Goal: Task Accomplishment & Management: Complete application form

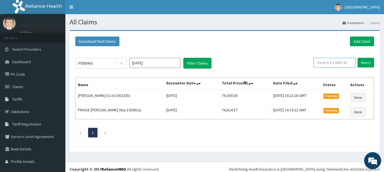
click at [326, 63] on input "text" at bounding box center [334, 63] width 42 height 10
paste input "ELN/10638/D"
type input "ELN/10638/D"
click at [357, 58] on input "Search" at bounding box center [365, 63] width 16 height 10
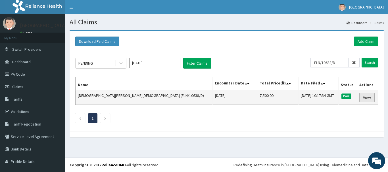
click at [359, 98] on link "View" at bounding box center [366, 98] width 15 height 10
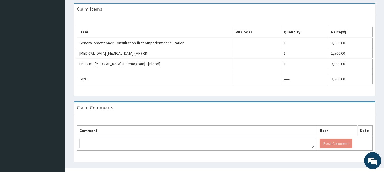
scroll to position [180, 0]
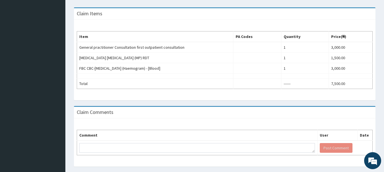
drag, startPoint x: 388, startPoint y: 64, endPoint x: 385, endPoint y: 144, distance: 79.5
click at [384, 144] on html "R EL Toggle navigation Siloan Hospital Siloan Hospital - siloanhmo@gmail.com Me…" at bounding box center [192, 3] width 384 height 367
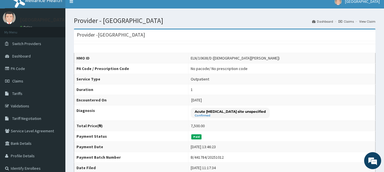
scroll to position [0, 0]
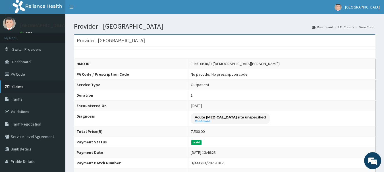
click at [15, 88] on span "Claims" at bounding box center [17, 86] width 11 height 5
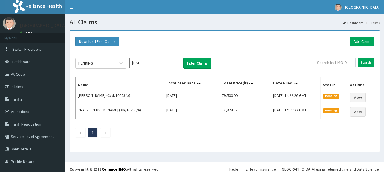
click at [335, 64] on input "text" at bounding box center [334, 63] width 42 height 10
type input "ELN/10638/D"
click at [357, 58] on input "Search" at bounding box center [365, 63] width 16 height 10
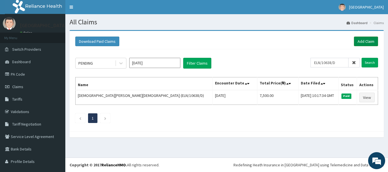
click at [354, 39] on link "Add Claim" at bounding box center [366, 42] width 24 height 10
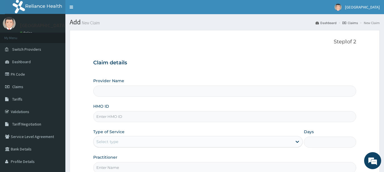
type input "[GEOGRAPHIC_DATA]"
click at [199, 114] on input "HMO ID" at bounding box center [224, 116] width 263 height 11
paste input "ELN/10638/D"
type input "ELN/10638/D"
click at [209, 139] on div "Select type" at bounding box center [192, 141] width 198 height 9
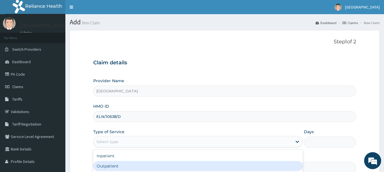
click at [206, 166] on div "Outpatient" at bounding box center [197, 166] width 209 height 10
type input "1"
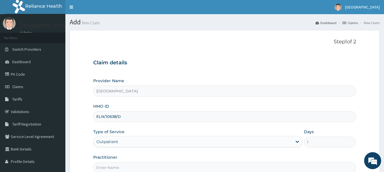
click at [176, 164] on input "Practitioner" at bounding box center [224, 167] width 263 height 11
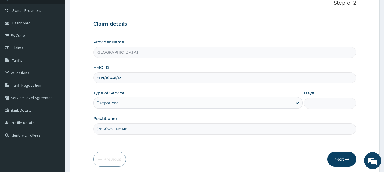
scroll to position [44, 0]
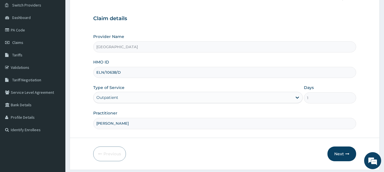
type input "DR YUSUF"
click at [141, 138] on div at bounding box center [224, 138] width 309 height 0
click at [339, 152] on button "Next" at bounding box center [341, 154] width 29 height 15
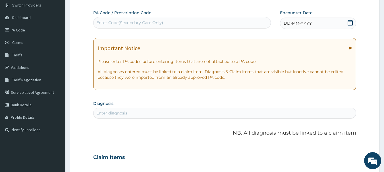
click at [308, 27] on div "DD-MM-YYYY" at bounding box center [318, 23] width 76 height 11
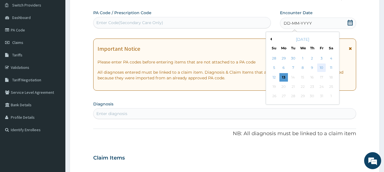
click at [322, 67] on div "10" at bounding box center [321, 68] width 9 height 9
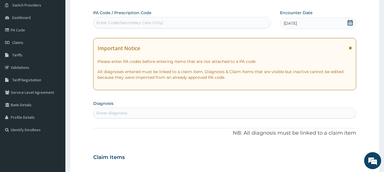
click at [242, 116] on div "Enter diagnosis" at bounding box center [224, 113] width 262 height 9
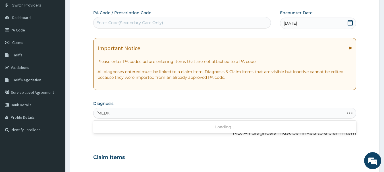
type input "malaria"
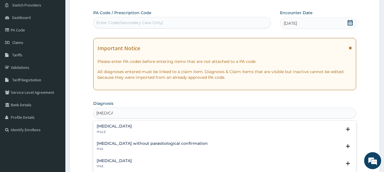
click at [132, 126] on h4 "Plasmodium malariae malaria without complication" at bounding box center [114, 126] width 35 height 4
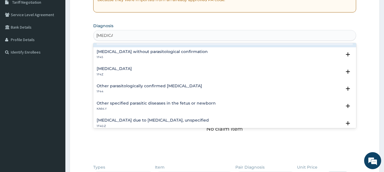
scroll to position [57, 0]
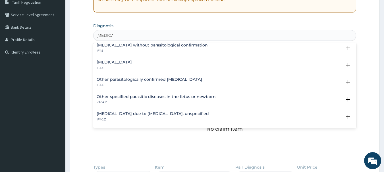
click at [172, 114] on h4 "Malaria due to Plasmodium falciparum, unspecified" at bounding box center [153, 114] width 112 height 4
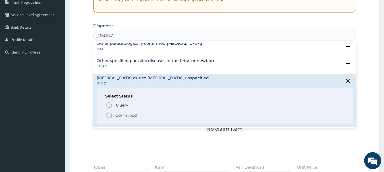
click at [129, 114] on p "Confirmed" at bounding box center [125, 116] width 21 height 6
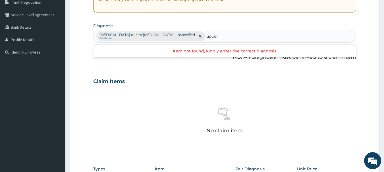
type input "upper"
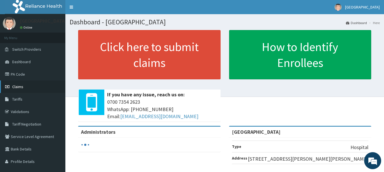
click at [42, 89] on link "Claims" at bounding box center [32, 87] width 65 height 12
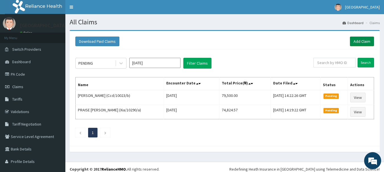
click at [359, 39] on link "Add Claim" at bounding box center [362, 42] width 24 height 10
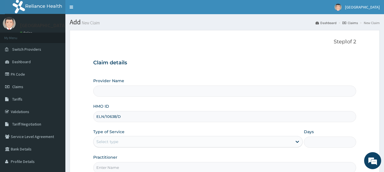
drag, startPoint x: 0, startPoint y: 0, endPoint x: 180, endPoint y: 116, distance: 213.9
click at [180, 116] on input "ELN/10638/D" at bounding box center [224, 116] width 263 height 11
type input "ELN/10638/D"
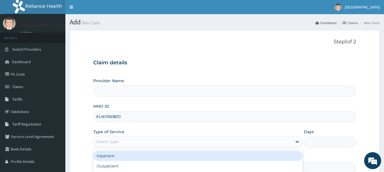
click at [208, 147] on div "Select type" at bounding box center [197, 141] width 209 height 11
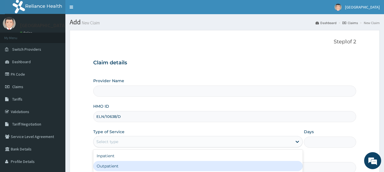
type input "[GEOGRAPHIC_DATA]"
click at [207, 164] on div "Outpatient" at bounding box center [197, 166] width 209 height 10
type input "1"
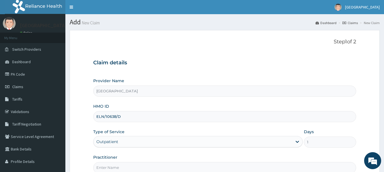
click at [183, 169] on input "Practitioner" at bounding box center [224, 167] width 263 height 11
type input "DR YUSUF"
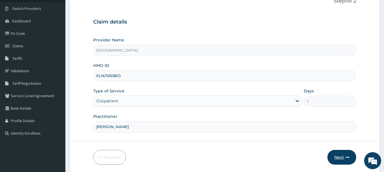
click at [339, 160] on button "Next" at bounding box center [341, 157] width 29 height 15
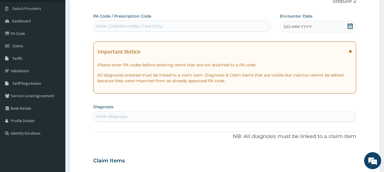
scroll to position [0, 0]
click at [297, 28] on span "DD-MM-YYYY" at bounding box center [297, 27] width 28 height 6
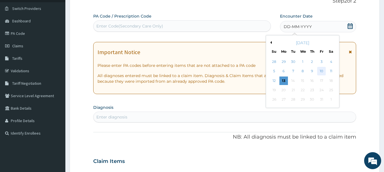
click at [321, 70] on div "10" at bounding box center [321, 71] width 9 height 9
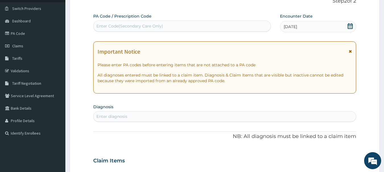
click at [240, 115] on div "Enter diagnosis" at bounding box center [224, 116] width 262 height 9
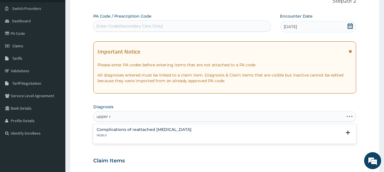
type input "upper"
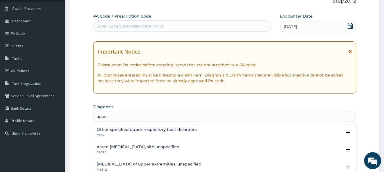
click at [179, 149] on h4 "Acute upper respiratory infection, site unspecified" at bounding box center [138, 147] width 83 height 4
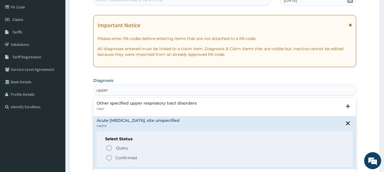
scroll to position [67, 0]
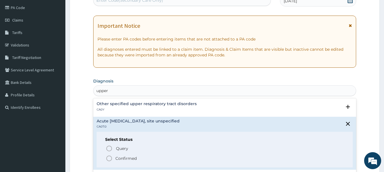
click at [131, 157] on p "Confirmed" at bounding box center [125, 159] width 21 height 6
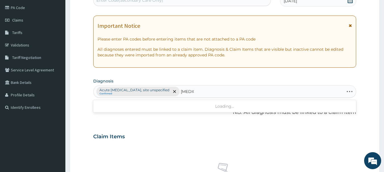
type input "malaria"
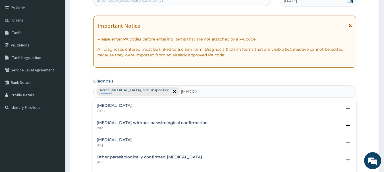
click at [127, 140] on h4 "Malaria, unspecified" at bounding box center [114, 140] width 35 height 4
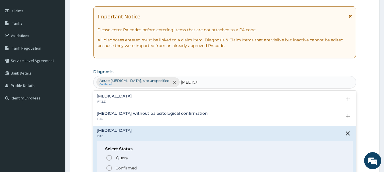
scroll to position [80, 0]
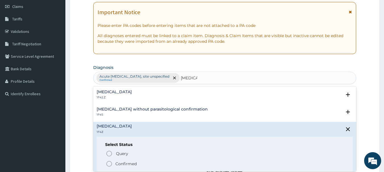
click at [134, 164] on p "Confirmed" at bounding box center [125, 164] width 21 height 6
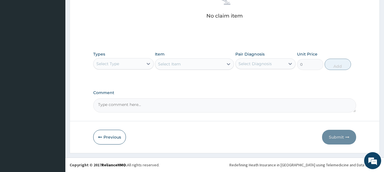
scroll to position [234, 0]
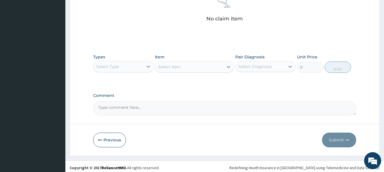
click at [132, 70] on div "Select Type" at bounding box center [118, 66] width 50 height 9
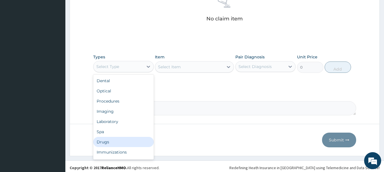
click at [116, 141] on div "Drugs" at bounding box center [123, 142] width 60 height 10
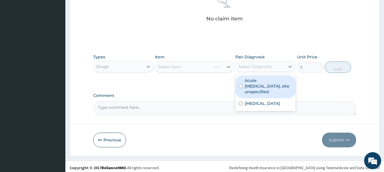
click at [255, 69] on div "Select Diagnosis" at bounding box center [254, 67] width 33 height 6
click at [255, 85] on label "Acute upper respiratory infection, site unspecified" at bounding box center [268, 86] width 48 height 17
checkbox input "true"
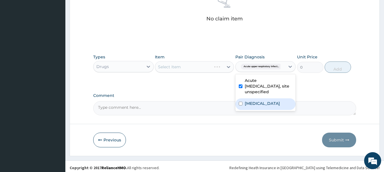
click at [258, 100] on div "Malaria, unspecified" at bounding box center [265, 105] width 60 height 12
checkbox input "true"
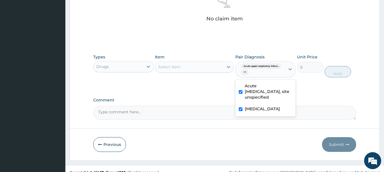
click at [208, 66] on div "Select Item" at bounding box center [189, 66] width 68 height 9
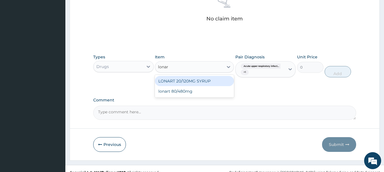
type input "lonart"
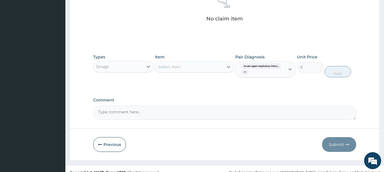
click at [208, 66] on div "Select Item" at bounding box center [189, 66] width 68 height 9
click at [196, 69] on div "Select Item" at bounding box center [189, 66] width 68 height 9
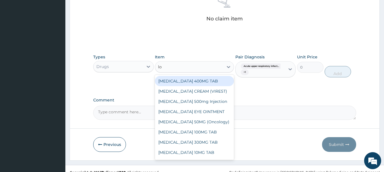
type input "lon"
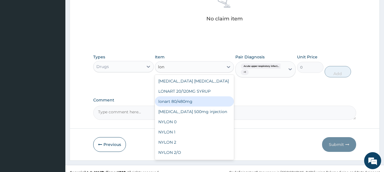
click at [184, 102] on div "lonart 80/480mg" at bounding box center [194, 102] width 79 height 10
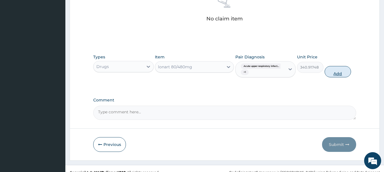
click at [338, 74] on button "Add" at bounding box center [337, 71] width 26 height 11
type input "0"
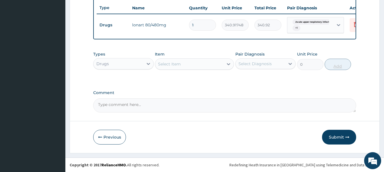
scroll to position [217, 0]
click at [220, 68] on div "Select Item" at bounding box center [189, 64] width 68 height 9
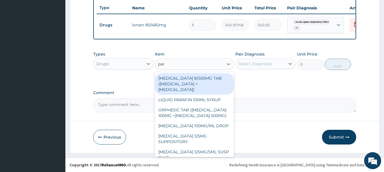
type input "para"
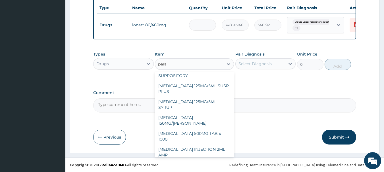
scroll to position [70, 0]
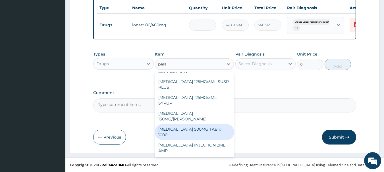
click at [213, 126] on div "PARACETAMOL 500MG TAB x 1000" at bounding box center [194, 132] width 79 height 16
type input "11.025"
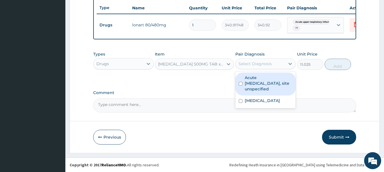
click at [267, 65] on div "Select Diagnosis" at bounding box center [254, 64] width 33 height 6
click at [261, 81] on label "Acute upper respiratory infection, site unspecified" at bounding box center [268, 83] width 48 height 17
checkbox input "true"
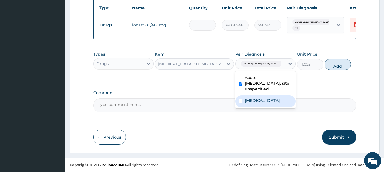
click at [259, 101] on label "Malaria, unspecified" at bounding box center [261, 101] width 35 height 6
checkbox input "true"
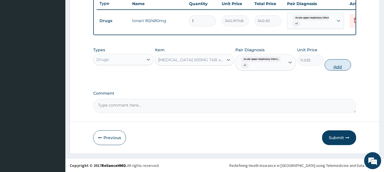
click at [335, 71] on button "Add" at bounding box center [337, 64] width 26 height 11
type input "0"
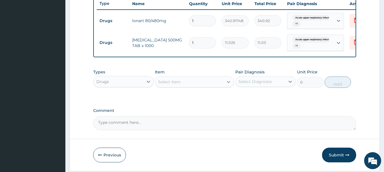
click at [232, 87] on div at bounding box center [228, 82] width 10 height 10
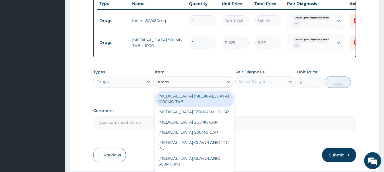
type input "amoxi"
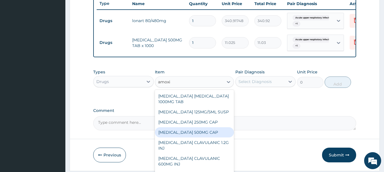
click at [211, 137] on div "AMOXICILLIN 500MG CAP" at bounding box center [194, 133] width 79 height 10
type input "35"
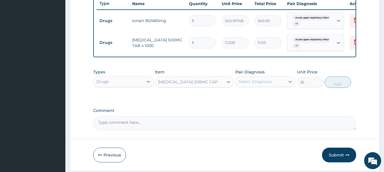
click at [257, 85] on div "Select Diagnosis" at bounding box center [254, 82] width 33 height 6
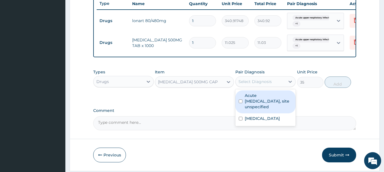
click at [261, 106] on label "Acute upper respiratory infection, site unspecified" at bounding box center [268, 101] width 48 height 17
checkbox input "true"
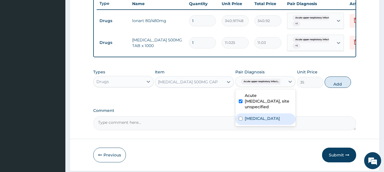
click at [251, 122] on label "Malaria, unspecified" at bounding box center [261, 119] width 35 height 6
checkbox input "true"
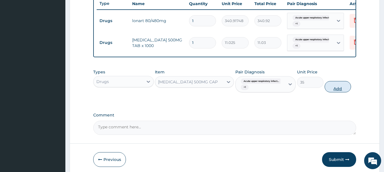
click at [338, 91] on button "Add" at bounding box center [337, 86] width 26 height 11
type input "0"
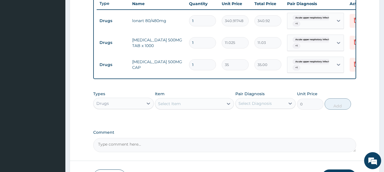
click at [218, 108] on div "Select Item" at bounding box center [189, 103] width 68 height 9
click at [220, 108] on div "Select Item" at bounding box center [189, 103] width 68 height 9
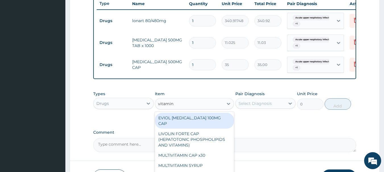
type input "vitamin c"
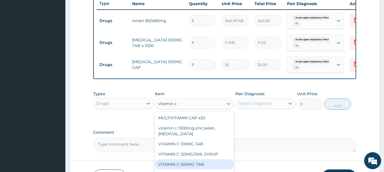
click at [212, 168] on div "VITAMIN C 500MG TAB" at bounding box center [194, 165] width 79 height 10
type input "157.5"
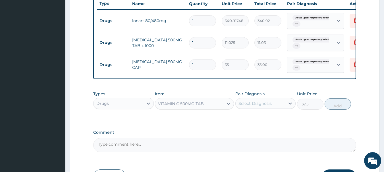
click at [266, 106] on div "Select Diagnosis" at bounding box center [254, 104] width 33 height 6
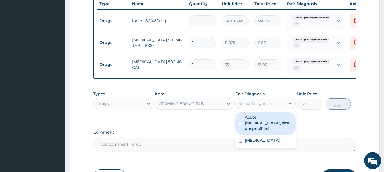
click at [259, 130] on label "Acute upper respiratory infection, site unspecified" at bounding box center [268, 123] width 48 height 17
checkbox input "true"
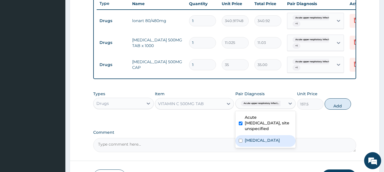
click at [262, 143] on label "Malaria, unspecified" at bounding box center [261, 141] width 35 height 6
checkbox input "true"
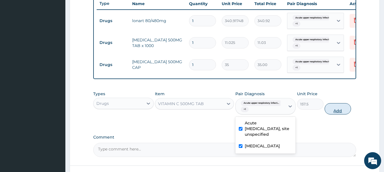
click at [337, 114] on button "Add" at bounding box center [337, 108] width 26 height 11
type input "0"
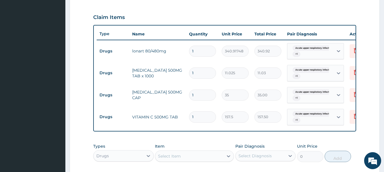
scroll to position [188, 0]
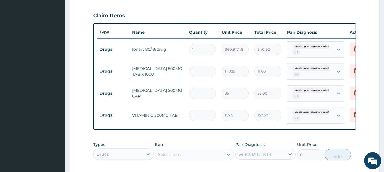
drag, startPoint x: 200, startPoint y: 52, endPoint x: 183, endPoint y: 57, distance: 17.6
click at [183, 57] on tr "Drugs lonart 80/480mg 1 340.91748 340.92 Acute upper respiratory infect... + 1 …" at bounding box center [236, 50] width 278 height 22
type input "6"
type input "2045.50"
type input "6"
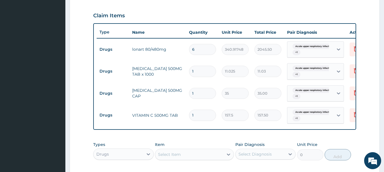
click at [195, 72] on input "1" at bounding box center [202, 71] width 27 height 11
type input "18"
type input "198.45"
type input "18"
click at [199, 95] on input "1" at bounding box center [202, 93] width 27 height 11
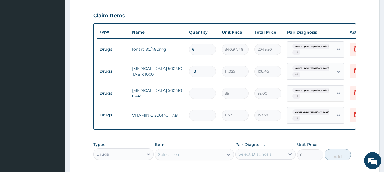
type input "15"
type input "525.00"
type input "15"
click at [208, 118] on input "1" at bounding box center [202, 115] width 27 height 11
type input "15"
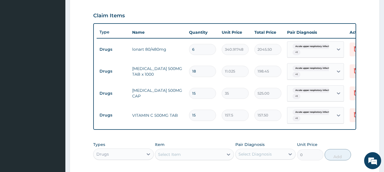
type input "2362.50"
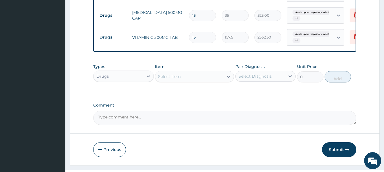
scroll to position [283, 0]
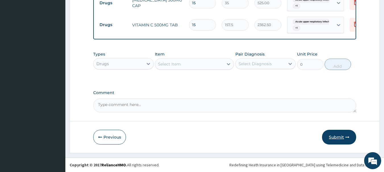
type input "15"
click at [337, 138] on button "Submit" at bounding box center [339, 137] width 34 height 15
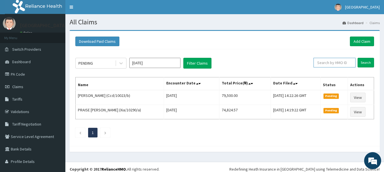
click at [331, 65] on input "text" at bounding box center [334, 63] width 42 height 10
paste input "Xia/10290/a"
type input "Xia/10290/a"
click at [357, 58] on input "Search" at bounding box center [365, 63] width 16 height 10
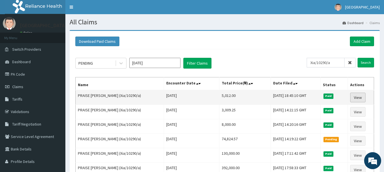
click at [360, 97] on link "View" at bounding box center [357, 98] width 15 height 10
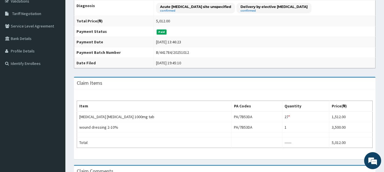
click at [383, 115] on html "R EL Toggle navigation [GEOGRAPHIC_DATA] - [EMAIL_ADDRESS][DOMAIN_NAME] Member …" at bounding box center [192, 67] width 384 height 357
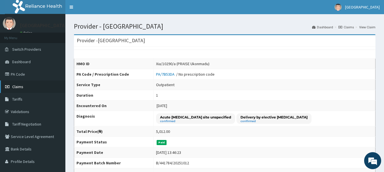
click at [15, 87] on span "Claims" at bounding box center [17, 86] width 11 height 5
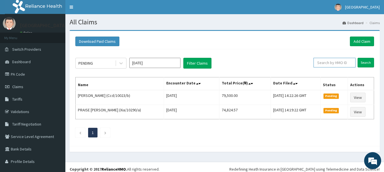
click at [331, 67] on input "text" at bounding box center [334, 63] width 42 height 10
paste input "Dtn/10006/a"
type input "Dtn/10006/a"
click at [357, 58] on input "Search" at bounding box center [365, 63] width 16 height 10
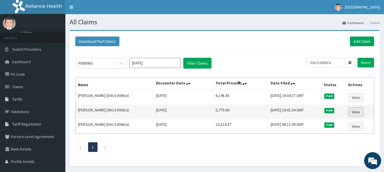
click at [357, 113] on link "View" at bounding box center [355, 112] width 15 height 10
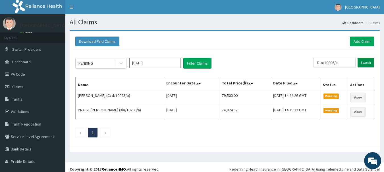
click at [357, 59] on input "Search" at bounding box center [365, 63] width 16 height 10
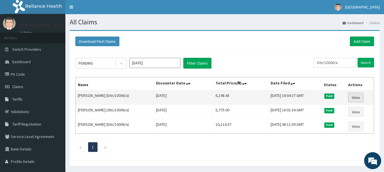
click at [357, 93] on link "View" at bounding box center [355, 98] width 15 height 10
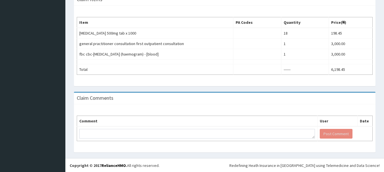
scroll to position [195, 0]
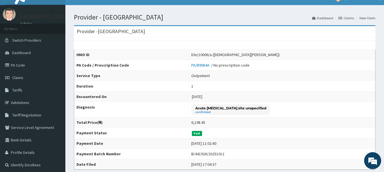
scroll to position [0, 0]
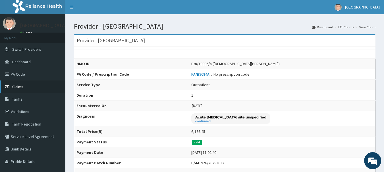
click at [22, 88] on span "Claims" at bounding box center [17, 86] width 11 height 5
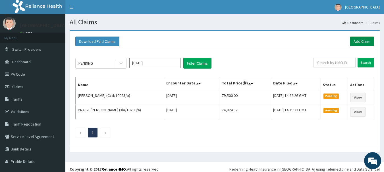
click at [354, 41] on link "Add Claim" at bounding box center [362, 42] width 24 height 10
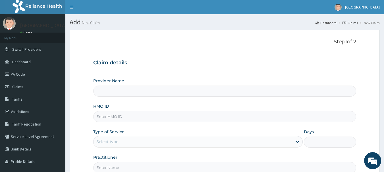
click at [262, 117] on input "HMO ID" at bounding box center [224, 116] width 263 height 11
paste input "Dtn/10006/a"
type input "Dtn/10006/a"
click at [251, 141] on div "Select type" at bounding box center [192, 141] width 198 height 9
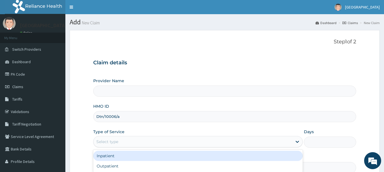
type input "[GEOGRAPHIC_DATA]"
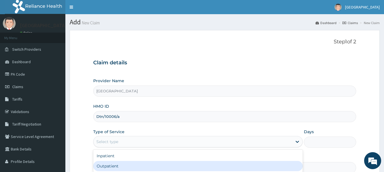
click at [241, 166] on div "Outpatient" at bounding box center [197, 166] width 209 height 10
type input "1"
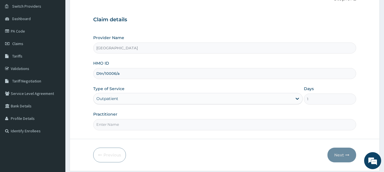
scroll to position [45, 0]
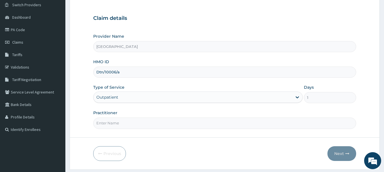
click at [296, 127] on input "Practitioner" at bounding box center [224, 123] width 263 height 11
type input "[PERSON_NAME]"
click at [349, 154] on icon "button" at bounding box center [347, 154] width 4 height 4
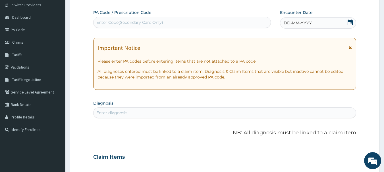
scroll to position [0, 0]
click at [320, 27] on div "DD-MM-YYYY" at bounding box center [318, 22] width 76 height 11
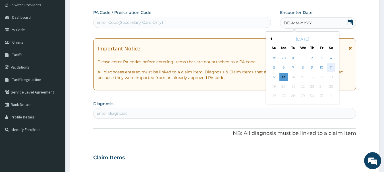
click at [330, 67] on div "11" at bounding box center [331, 68] width 9 height 9
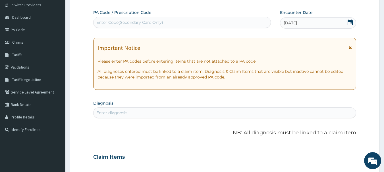
click at [321, 111] on div "Enter diagnosis" at bounding box center [224, 112] width 262 height 9
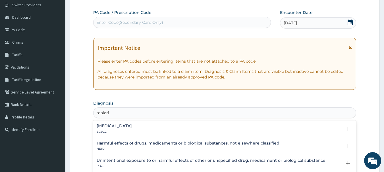
type input "malaria"
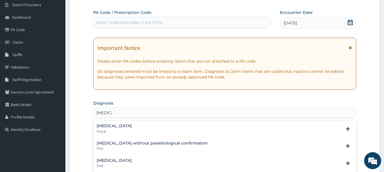
click at [123, 162] on h4 "Malaria, unspecified" at bounding box center [114, 161] width 35 height 4
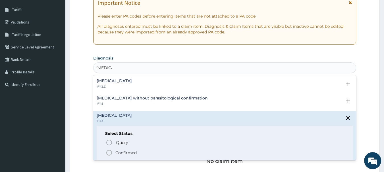
scroll to position [112, 0]
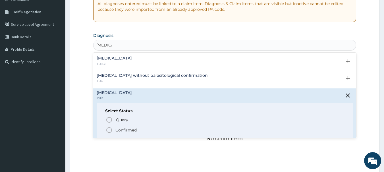
click at [124, 129] on p "Confirmed" at bounding box center [125, 131] width 21 height 6
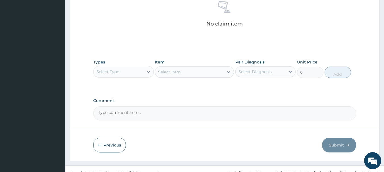
scroll to position [237, 0]
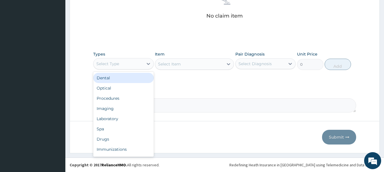
click at [142, 64] on div "Select Type" at bounding box center [118, 63] width 50 height 9
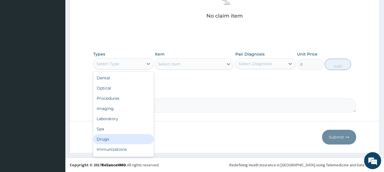
click at [124, 141] on div "Drugs" at bounding box center [123, 139] width 60 height 10
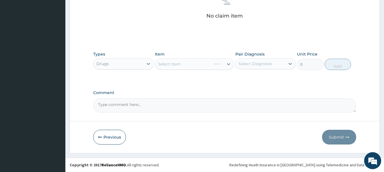
click at [260, 58] on div "Pair Diagnosis Select Diagnosis" at bounding box center [265, 60] width 60 height 19
click at [254, 64] on div "Select Diagnosis" at bounding box center [254, 64] width 33 height 6
click at [254, 76] on label "Malaria, unspecified" at bounding box center [261, 78] width 35 height 6
checkbox input "true"
click at [208, 62] on div "Select Item" at bounding box center [189, 64] width 68 height 9
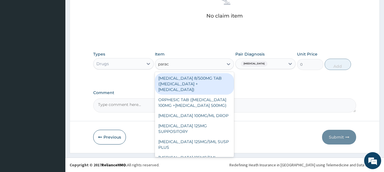
type input "parace"
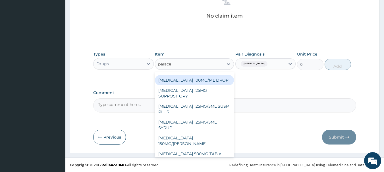
scroll to position [35, 0]
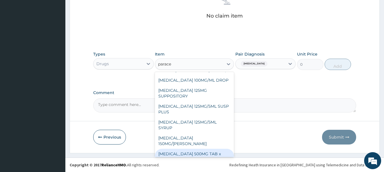
click at [208, 149] on div "PARACETAMOL 500MG TAB x 1000" at bounding box center [194, 157] width 79 height 16
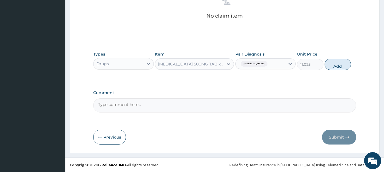
click at [334, 61] on button "Add" at bounding box center [337, 64] width 26 height 11
type input "0"
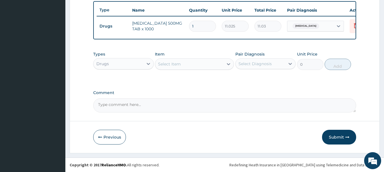
scroll to position [214, 0]
type input "18"
type input "198.45"
type input "18"
click at [340, 137] on button "Submit" at bounding box center [339, 137] width 34 height 15
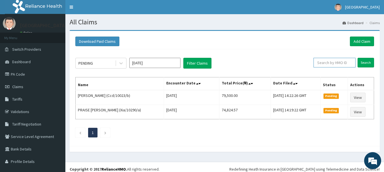
click at [325, 64] on input "text" at bounding box center [334, 63] width 42 height 10
paste input "ELN/10638/B"
type input "ELN/10638/B"
click at [357, 58] on input "Search" at bounding box center [365, 63] width 16 height 10
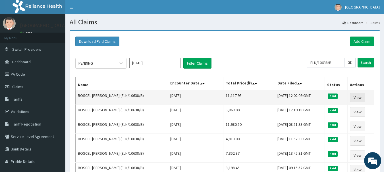
click at [356, 97] on link "View" at bounding box center [357, 98] width 15 height 10
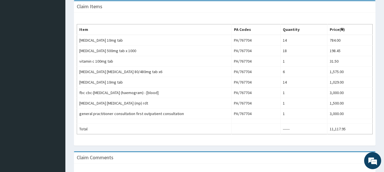
scroll to position [187, 0]
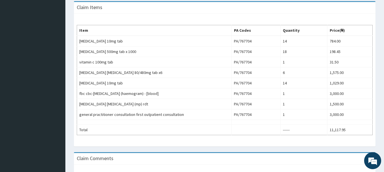
drag, startPoint x: 388, startPoint y: 53, endPoint x: 388, endPoint y: 125, distance: 72.1
click at [383, 125] on html "R EL Toggle navigation [GEOGRAPHIC_DATA] - [EMAIL_ADDRESS][DOMAIN_NAME] Member …" at bounding box center [192, 23] width 384 height 420
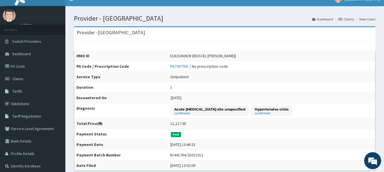
scroll to position [0, 0]
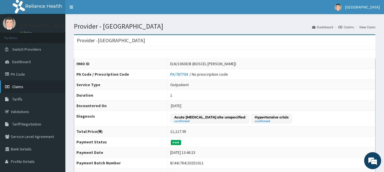
click at [15, 88] on span "Claims" at bounding box center [17, 86] width 11 height 5
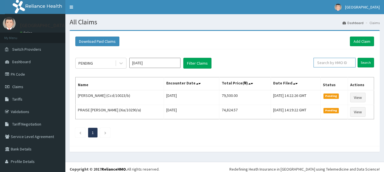
click at [340, 66] on input "text" at bounding box center [334, 63] width 42 height 10
paste input "CHL/11619/A"
type input "CHL/11619/A"
click at [357, 58] on input "Search" at bounding box center [365, 63] width 16 height 10
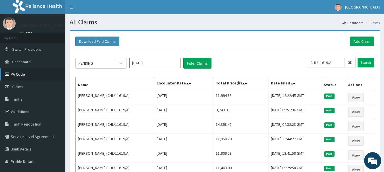
click at [37, 76] on link "PA Code" at bounding box center [32, 74] width 65 height 12
